Goal: Task Accomplishment & Management: Use online tool/utility

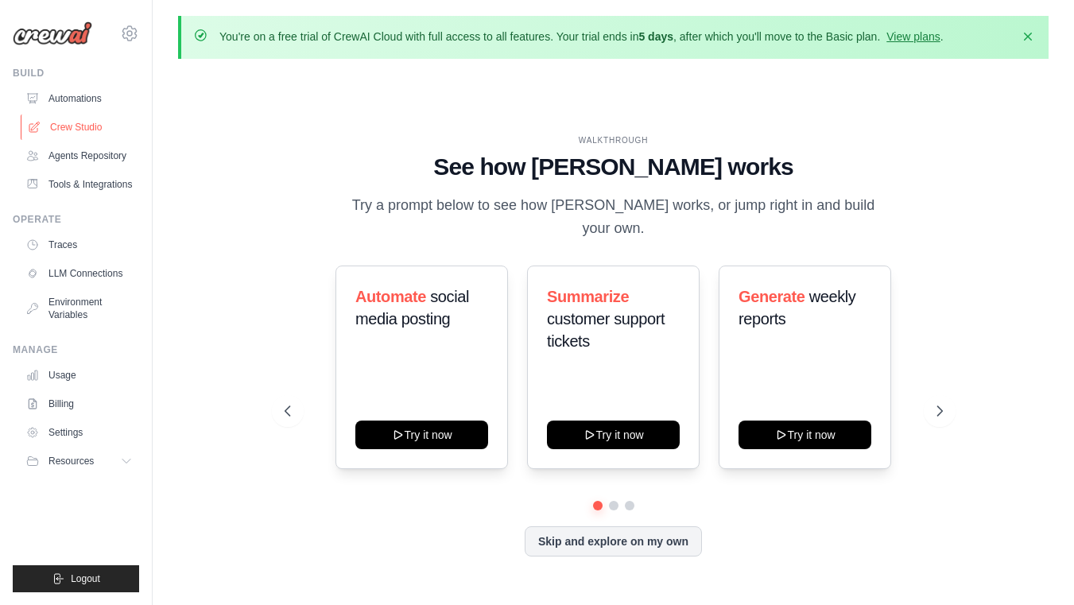
click at [74, 114] on link "Crew Studio" at bounding box center [81, 126] width 120 height 25
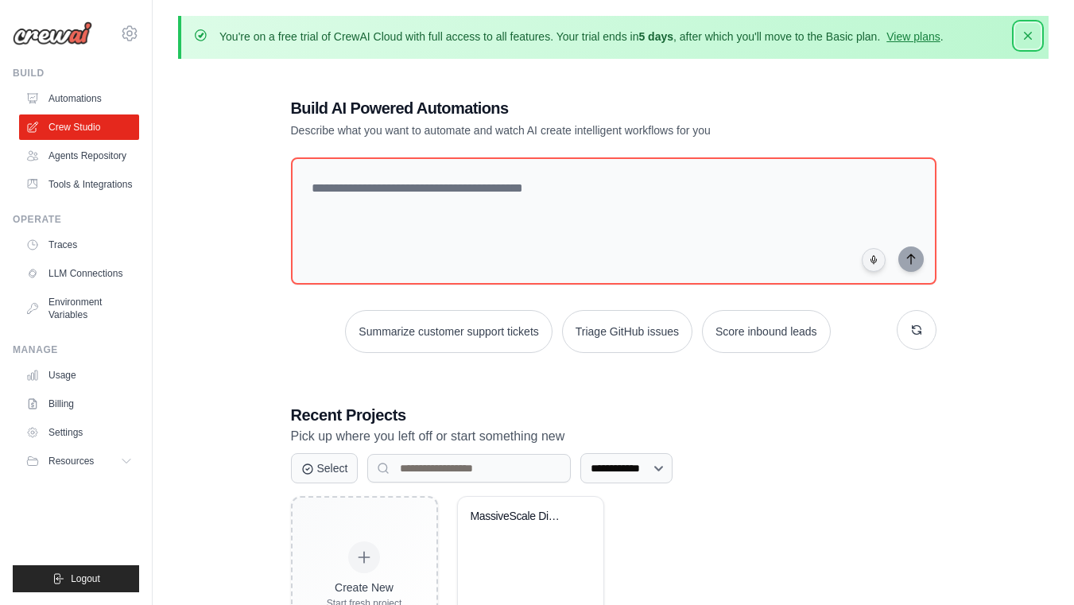
click at [1032, 32] on icon "button" at bounding box center [1028, 36] width 8 height 8
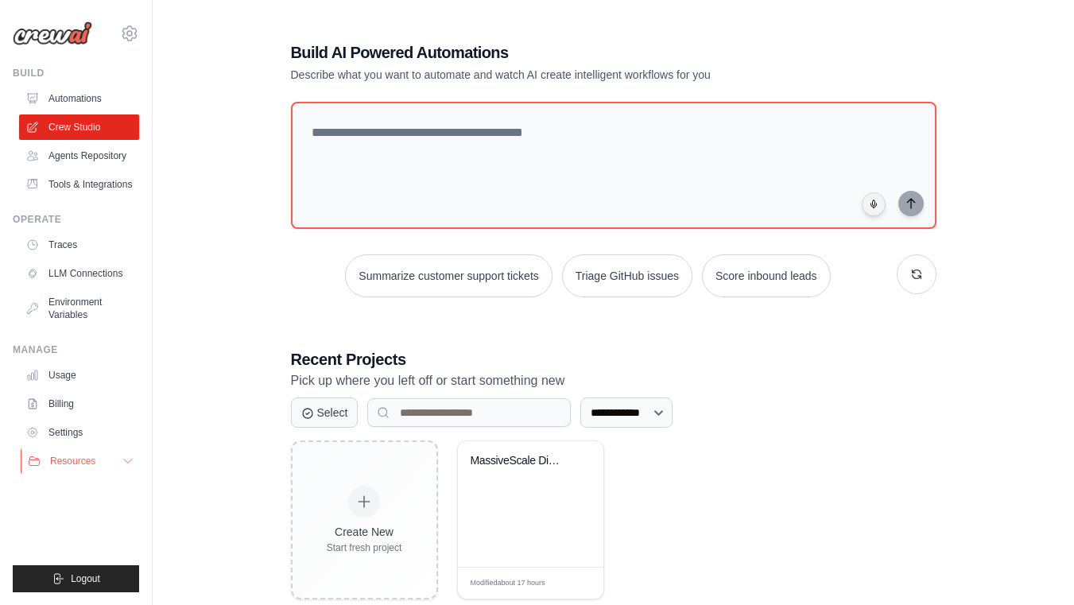
click at [69, 455] on span "Resources" at bounding box center [72, 461] width 45 height 13
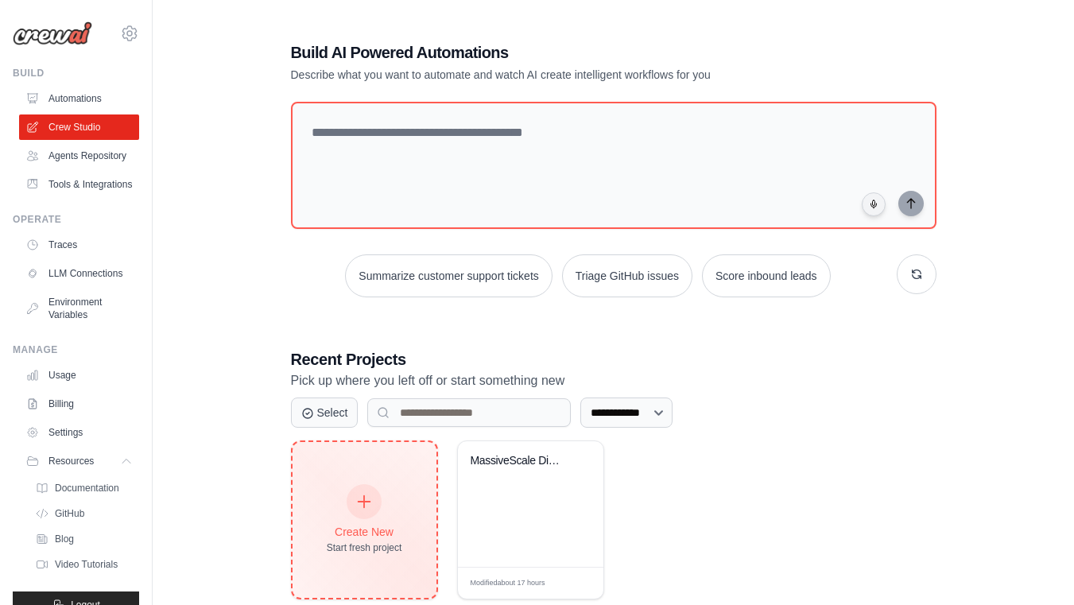
click at [359, 496] on icon at bounding box center [365, 502] width 12 height 12
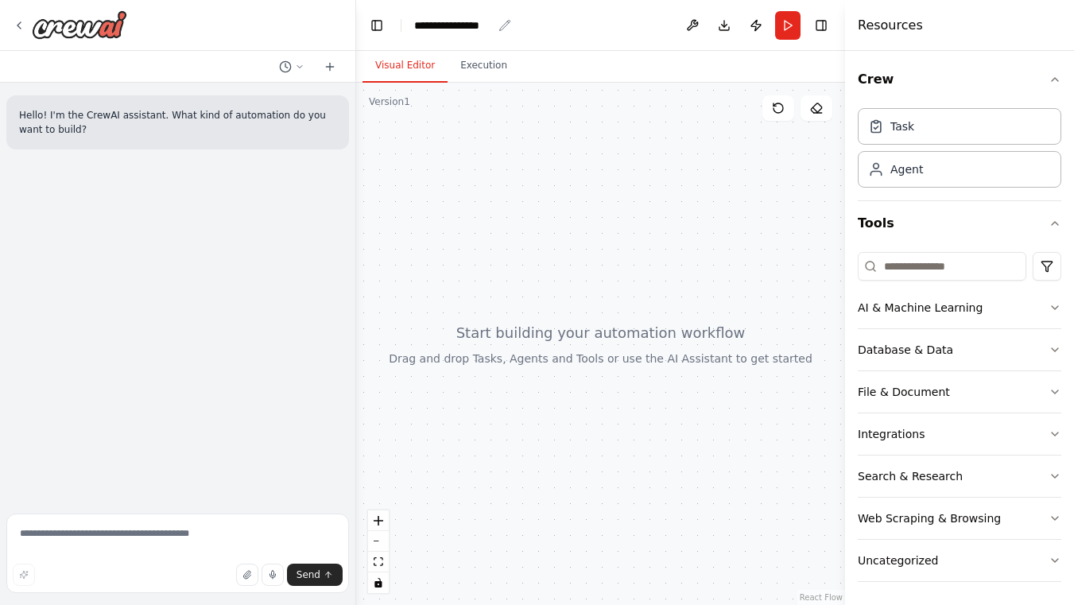
click at [431, 26] on div "**********" at bounding box center [453, 24] width 78 height 15
click at [19, 27] on icon at bounding box center [19, 25] width 13 height 13
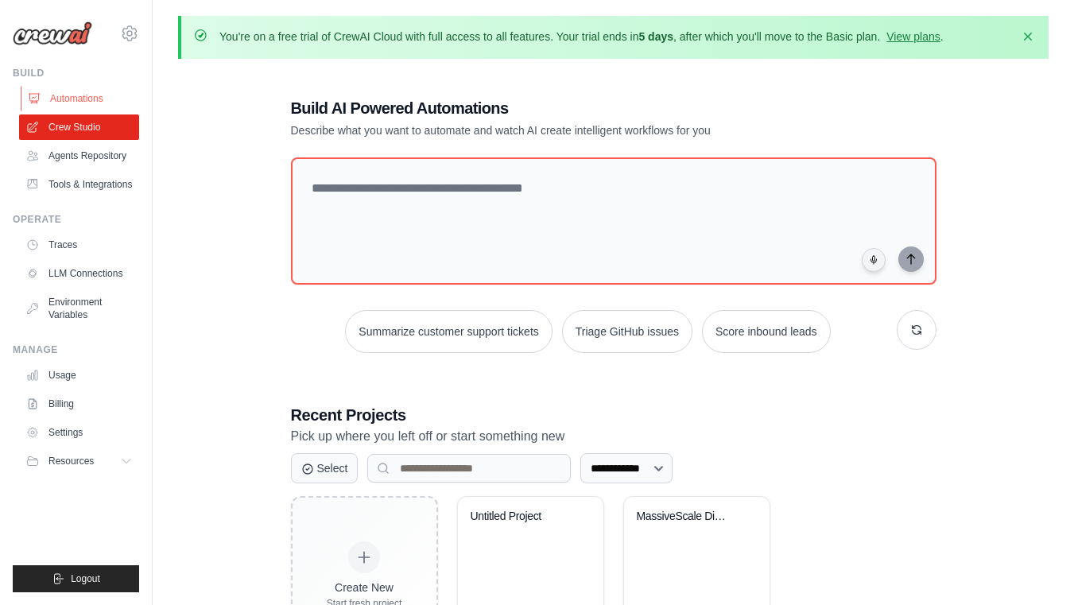
drag, startPoint x: 98, startPoint y: 96, endPoint x: 72, endPoint y: 96, distance: 25.4
click at [97, 95] on link "Automations" at bounding box center [81, 98] width 120 height 25
drag, startPoint x: 72, startPoint y: 96, endPoint x: 64, endPoint y: 100, distance: 9.6
click at [73, 95] on link "Automations" at bounding box center [81, 98] width 120 height 25
drag, startPoint x: 64, startPoint y: 100, endPoint x: 63, endPoint y: 142, distance: 42.1
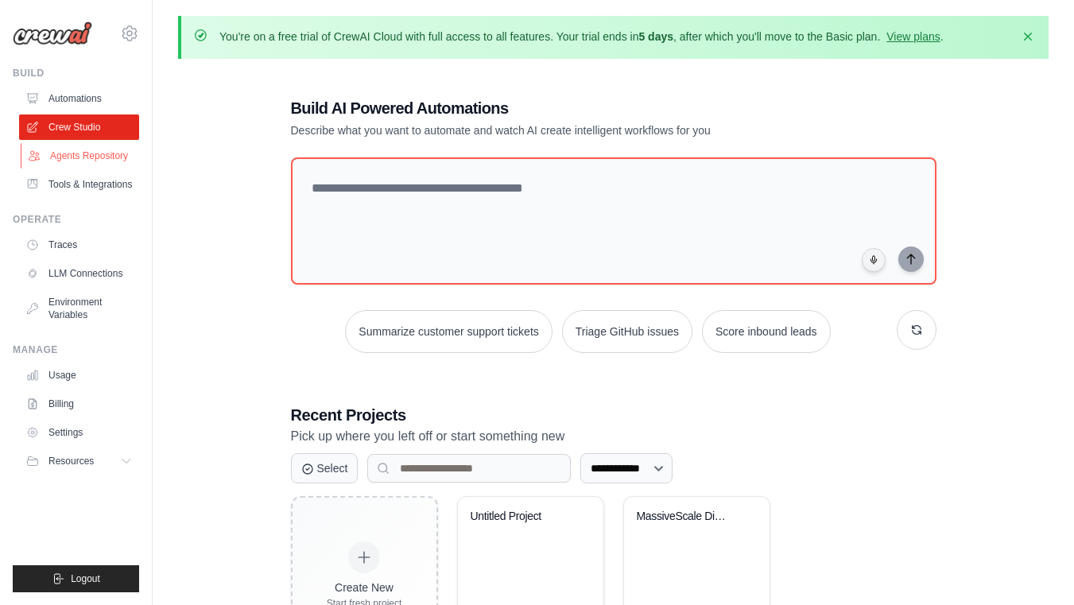
click at [64, 100] on link "Automations" at bounding box center [79, 98] width 120 height 25
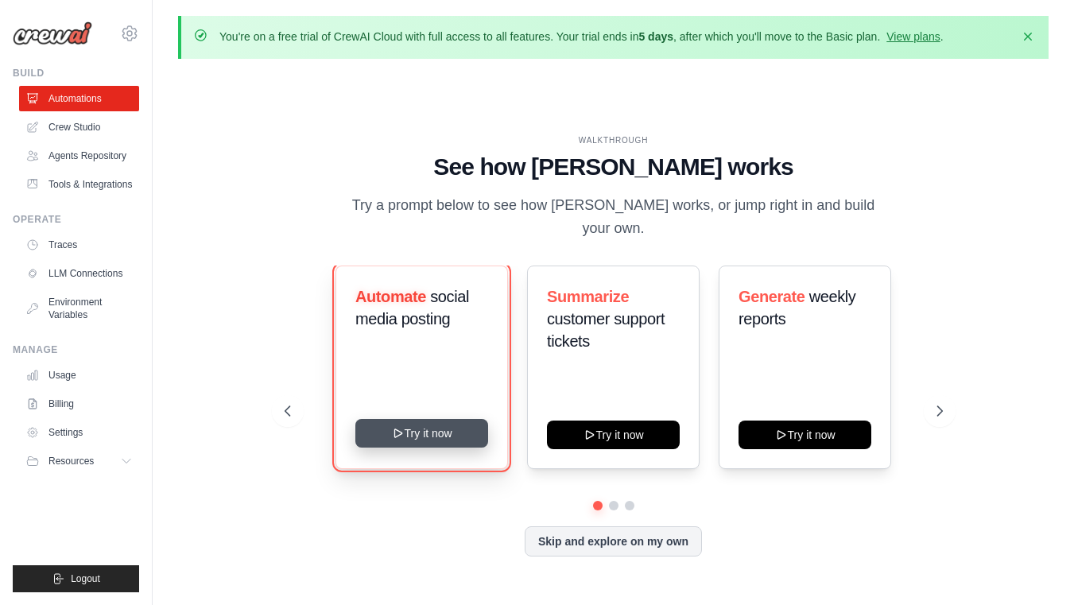
click at [407, 419] on button "Try it now" at bounding box center [421, 433] width 133 height 29
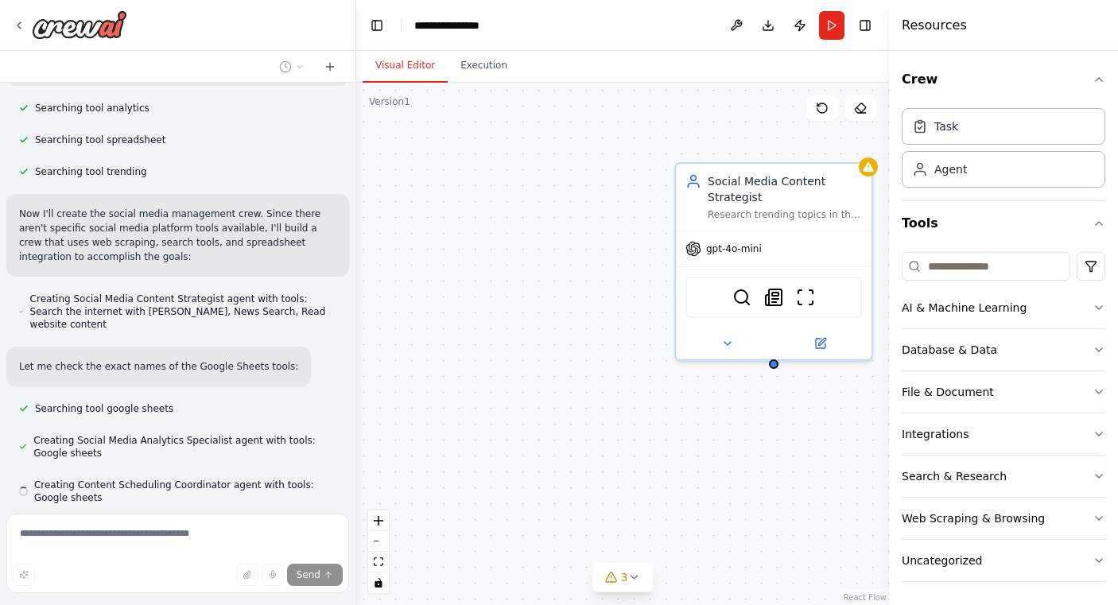
scroll to position [541, 0]
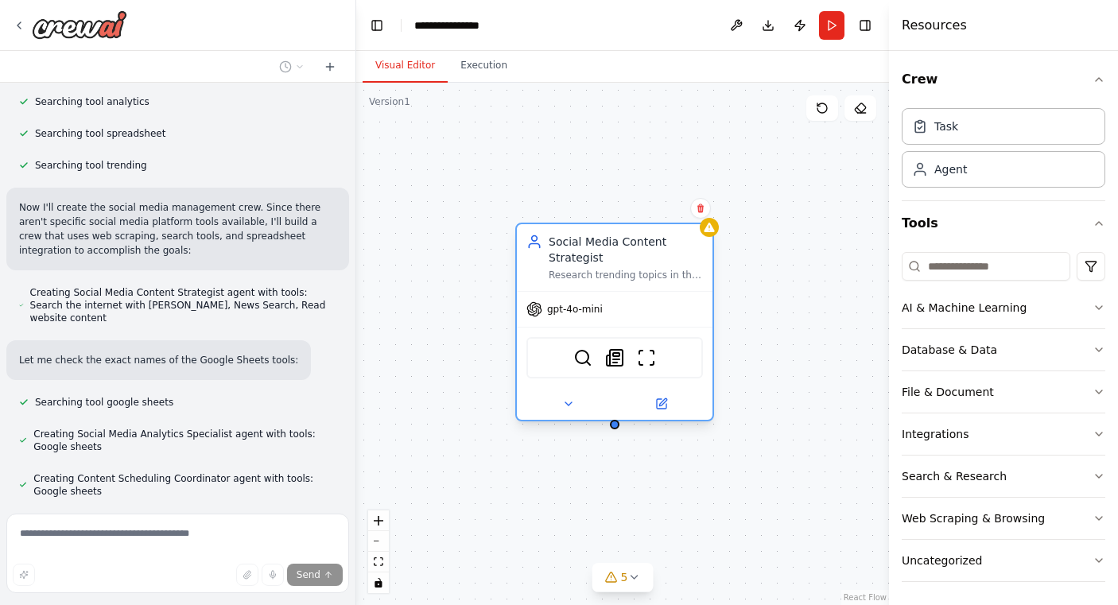
drag, startPoint x: 759, startPoint y: 211, endPoint x: 593, endPoint y: 276, distance: 178.5
click at [593, 276] on div "Social Media Content Strategist Research trending topics in the {industry} indu…" at bounding box center [615, 257] width 196 height 67
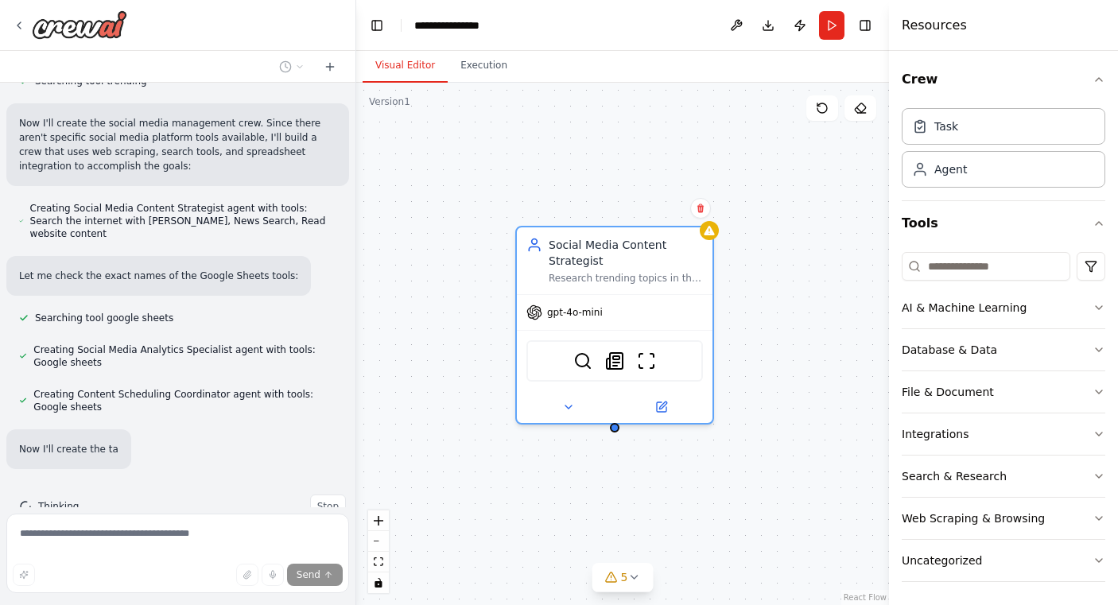
scroll to position [632, 0]
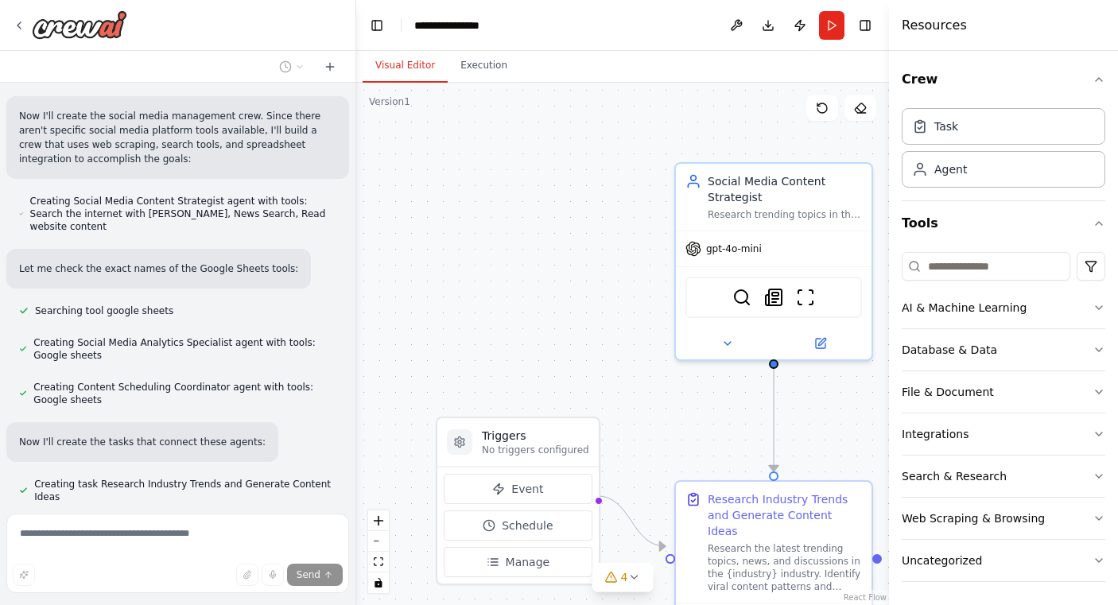
click at [869, 24] on button "Toggle Right Sidebar" at bounding box center [865, 25] width 22 height 22
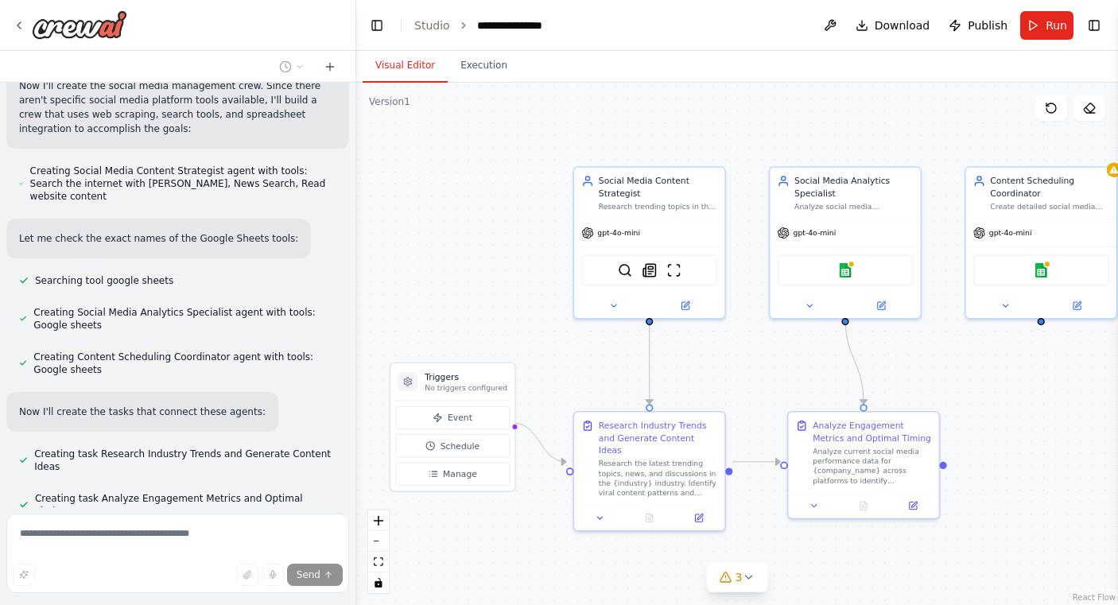
scroll to position [692, 0]
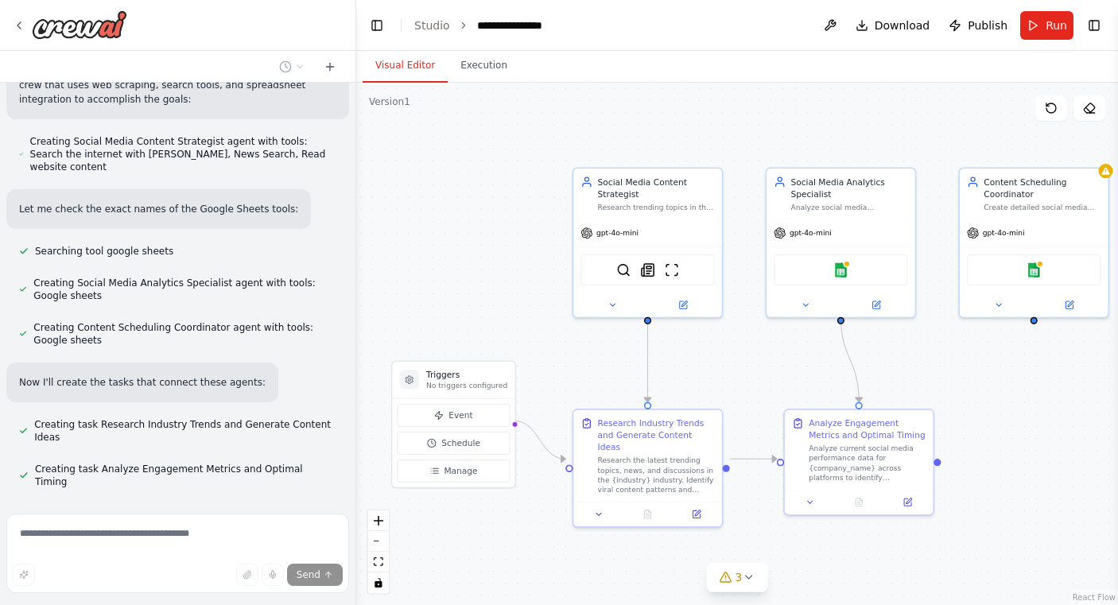
drag, startPoint x: 607, startPoint y: 260, endPoint x: 522, endPoint y: 243, distance: 85.9
click at [522, 243] on div ".deletable-edge-delete-btn { width: 20px; height: 20px; border: 0px solid #ffff…" at bounding box center [737, 344] width 762 height 522
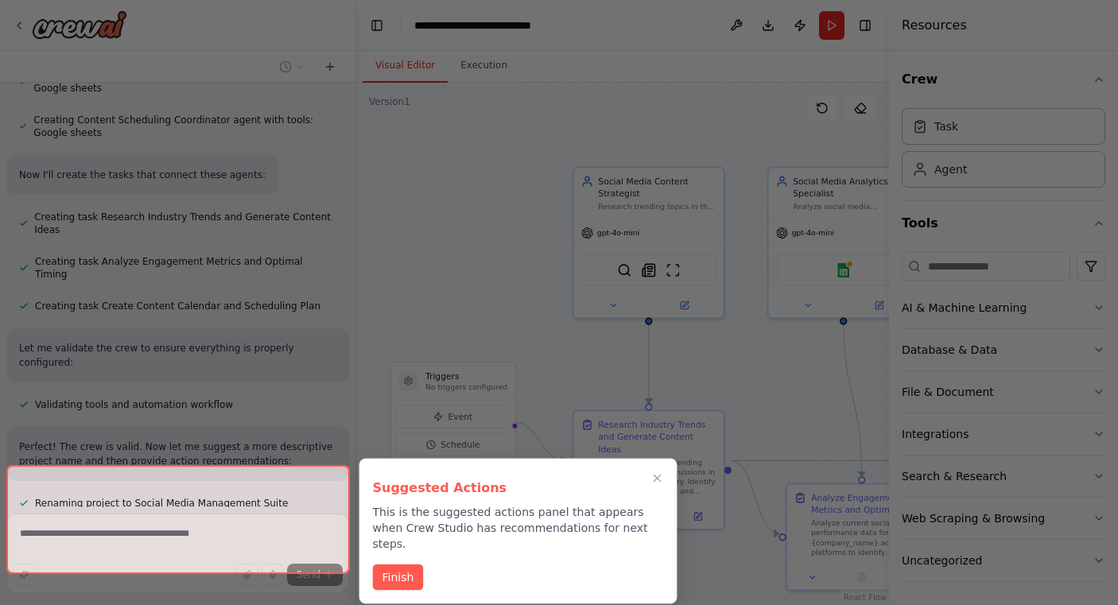
scroll to position [901, 0]
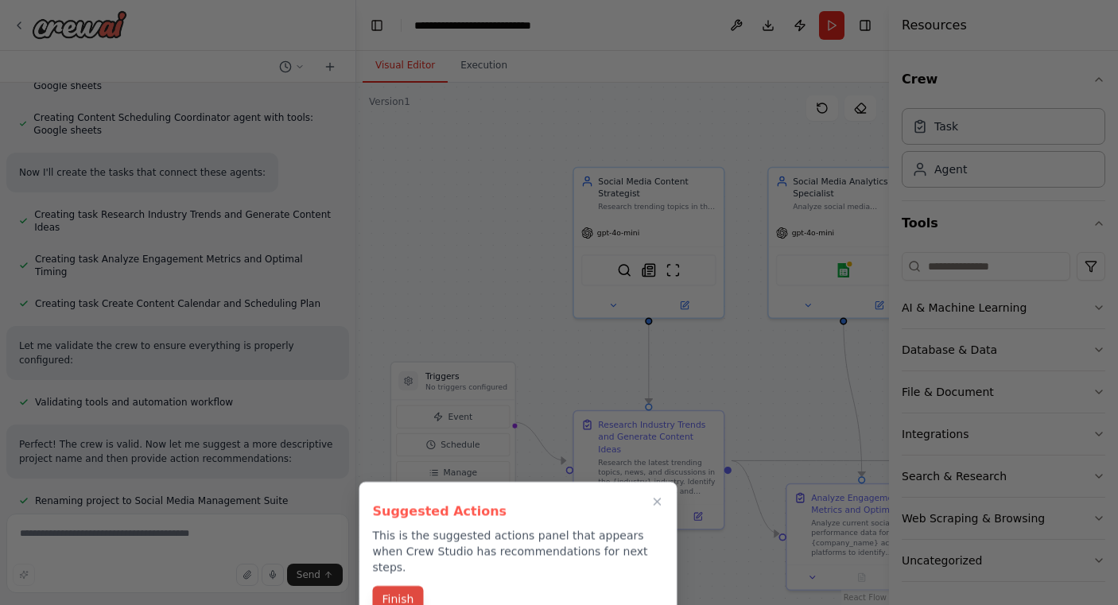
click at [393, 586] on button "Finish" at bounding box center [398, 599] width 51 height 26
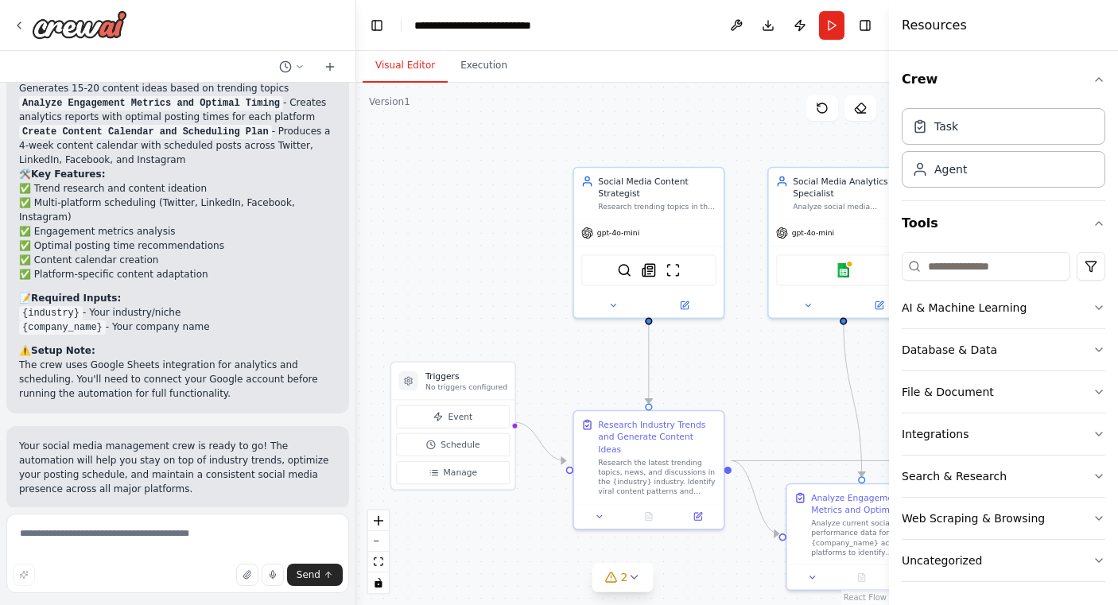
scroll to position [1552, 0]
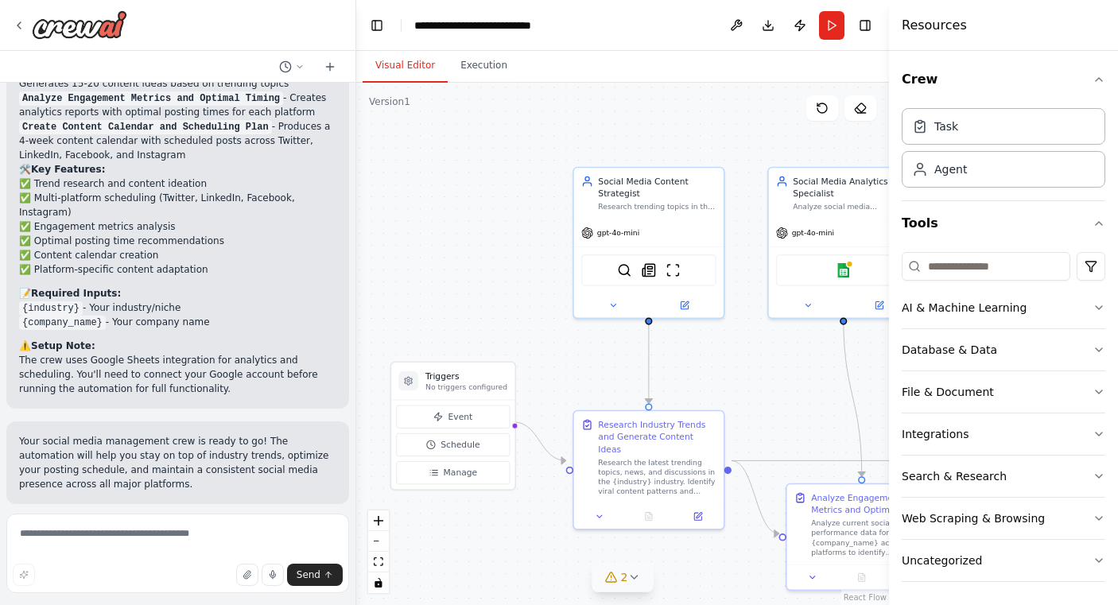
click at [637, 576] on icon at bounding box center [633, 577] width 13 height 13
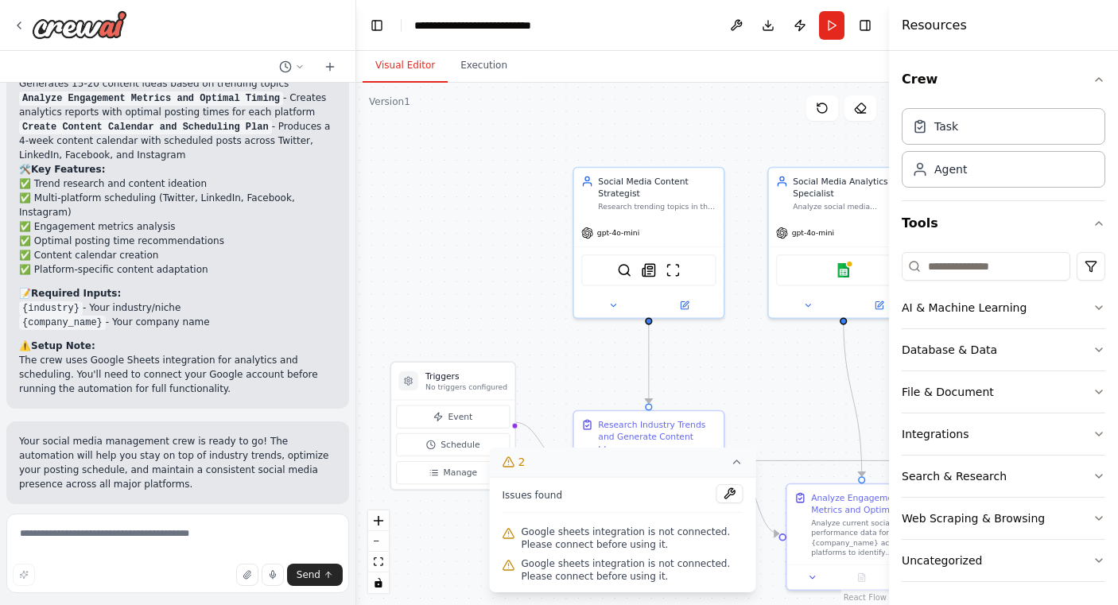
click at [538, 317] on div ".deletable-edge-delete-btn { width: 20px; height: 20px; border: 0px solid #ffff…" at bounding box center [622, 344] width 533 height 522
click at [739, 468] on icon at bounding box center [737, 462] width 13 height 13
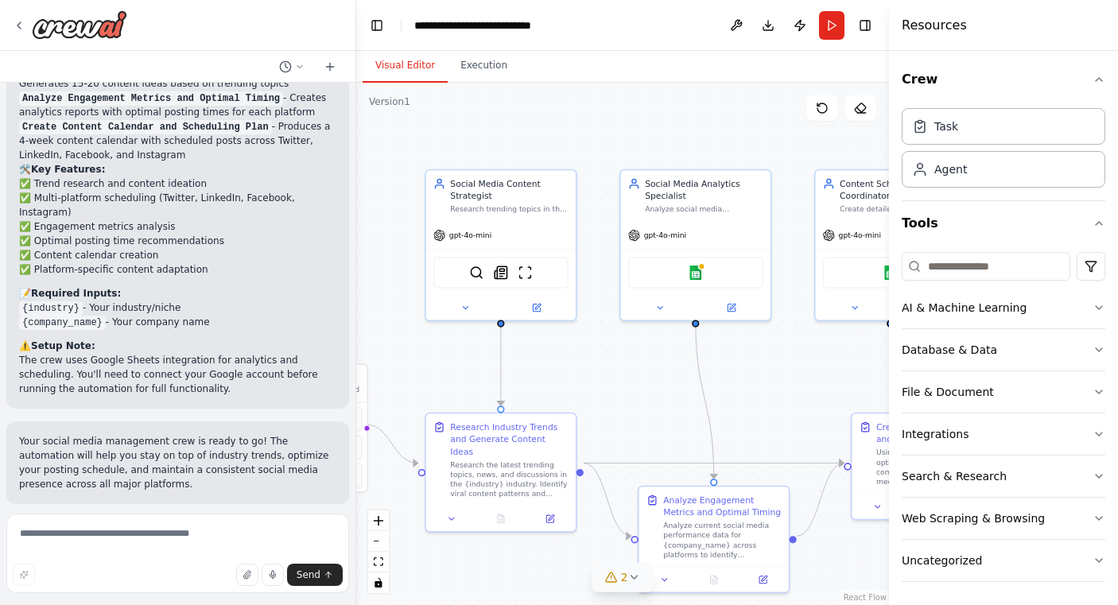
drag, startPoint x: 739, startPoint y: 366, endPoint x: 591, endPoint y: 369, distance: 147.9
click at [591, 369] on div ".deletable-edge-delete-btn { width: 20px; height: 20px; border: 0px solid #ffff…" at bounding box center [622, 344] width 533 height 522
click at [696, 263] on img at bounding box center [695, 270] width 14 height 14
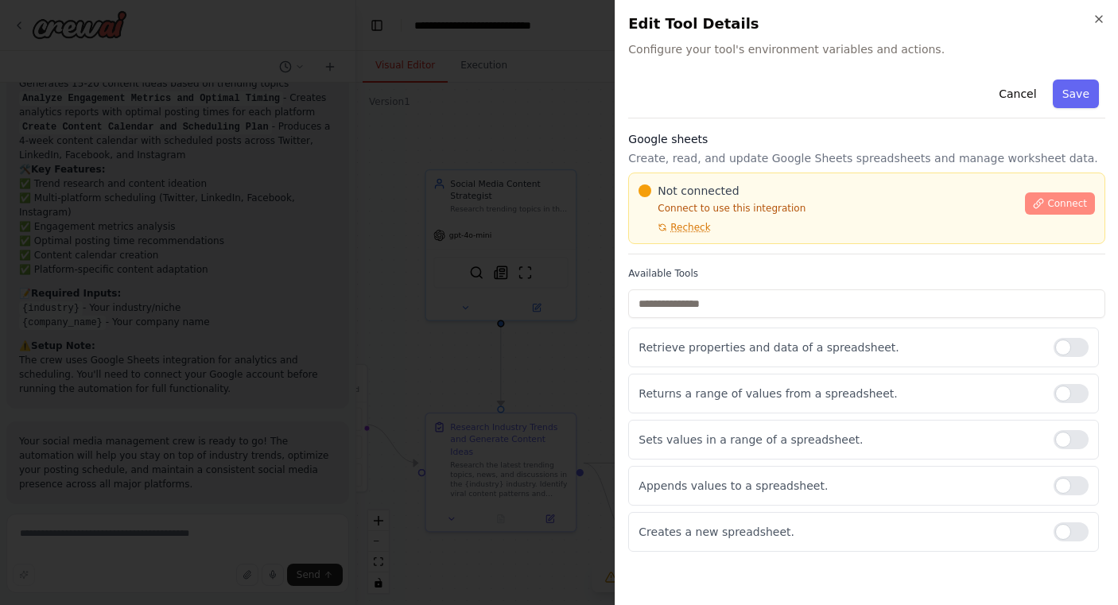
click at [1059, 197] on span "Connect" at bounding box center [1067, 203] width 40 height 13
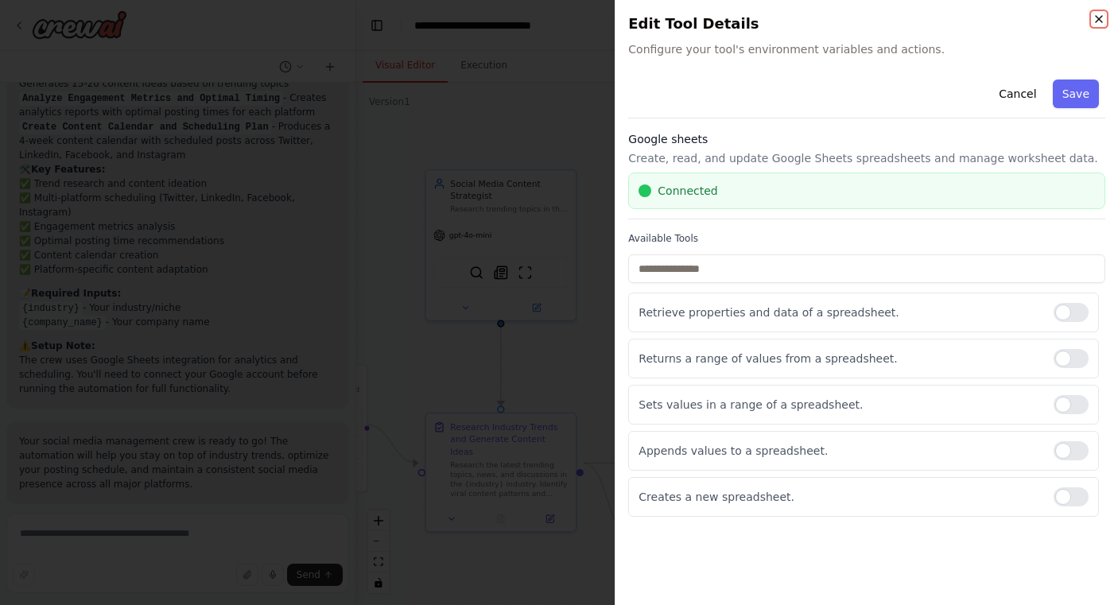
click at [1073, 14] on icon "button" at bounding box center [1098, 19] width 13 height 13
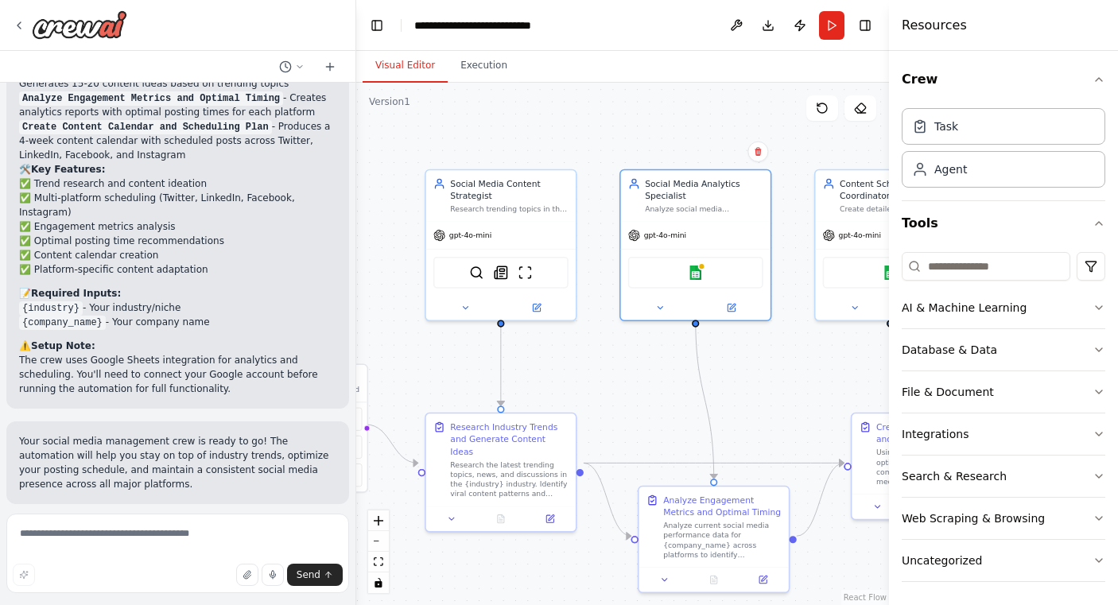
click at [867, 31] on button "Toggle Right Sidebar" at bounding box center [865, 25] width 22 height 22
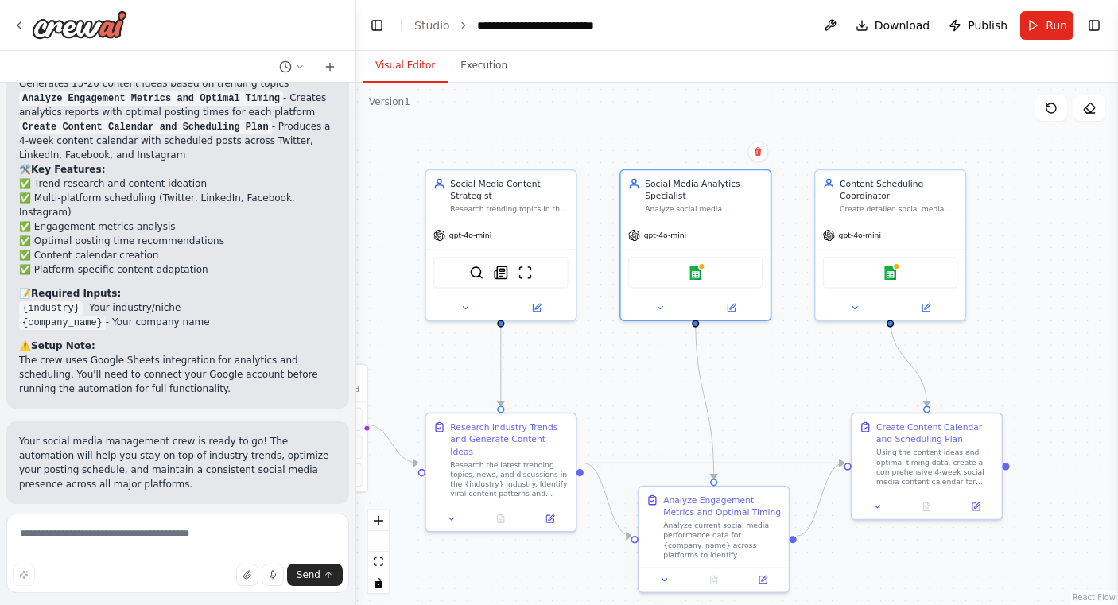
click at [130, 595] on button "Run Automation" at bounding box center [177, 607] width 317 height 25
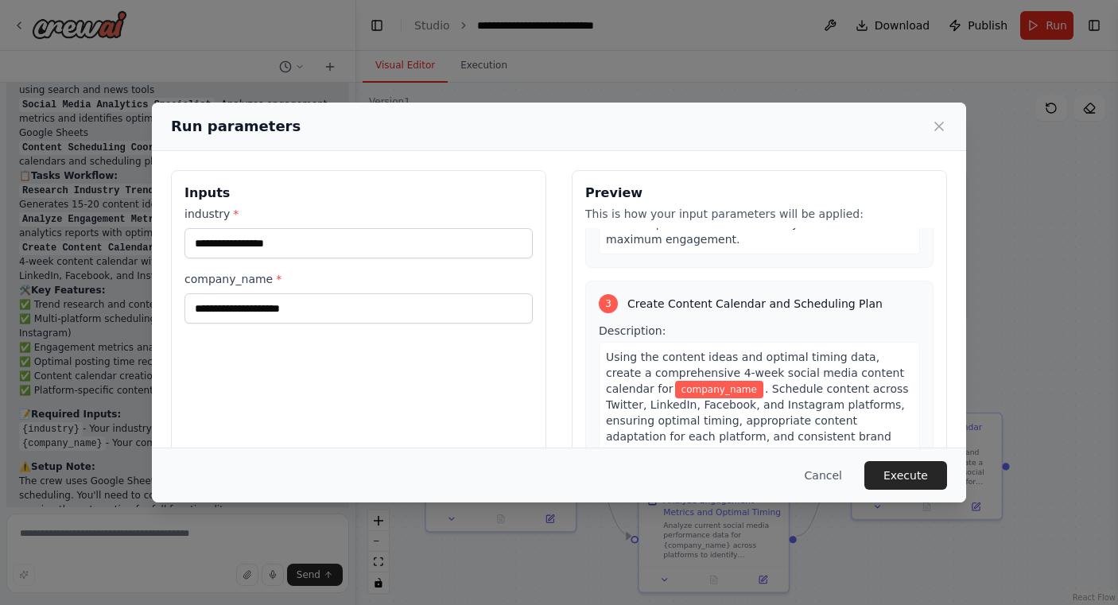
scroll to position [721, 0]
